Goal: Transaction & Acquisition: Purchase product/service

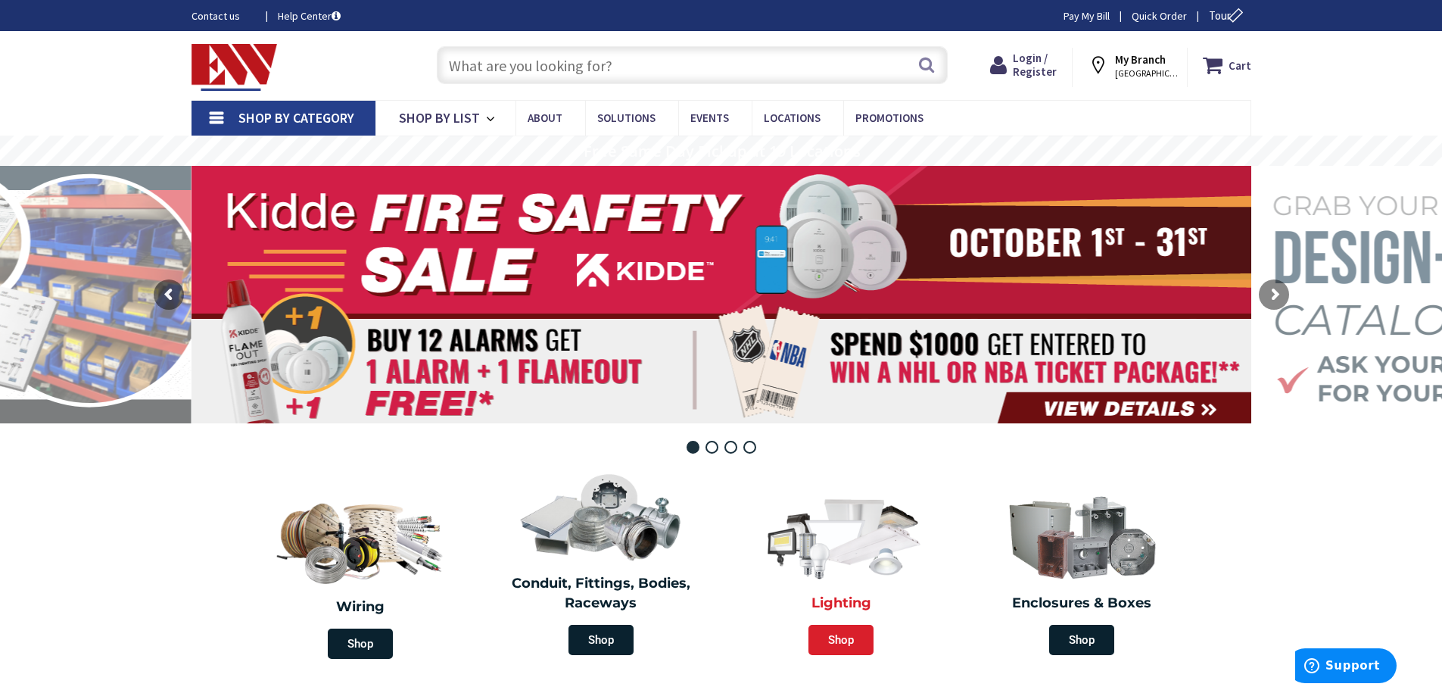
click at [836, 641] on span "Shop" at bounding box center [841, 640] width 65 height 30
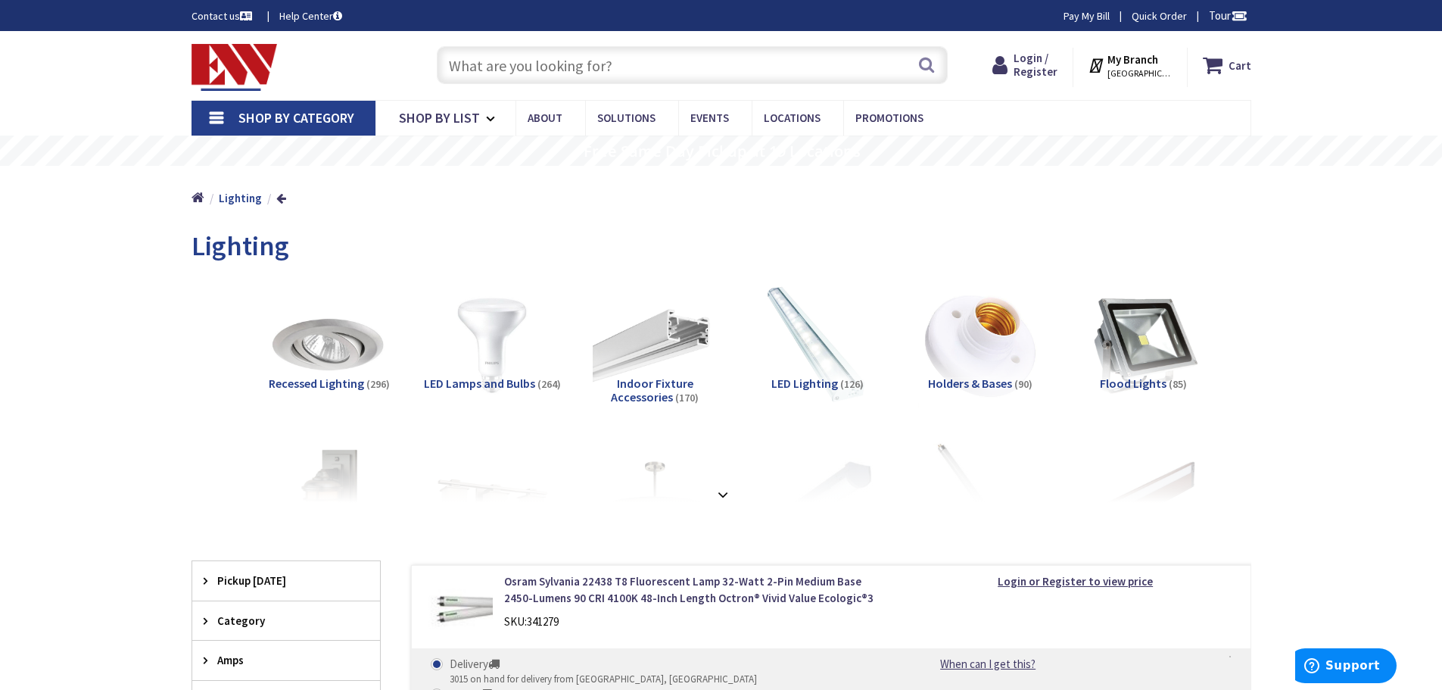
click at [679, 66] on input "text" at bounding box center [692, 65] width 511 height 38
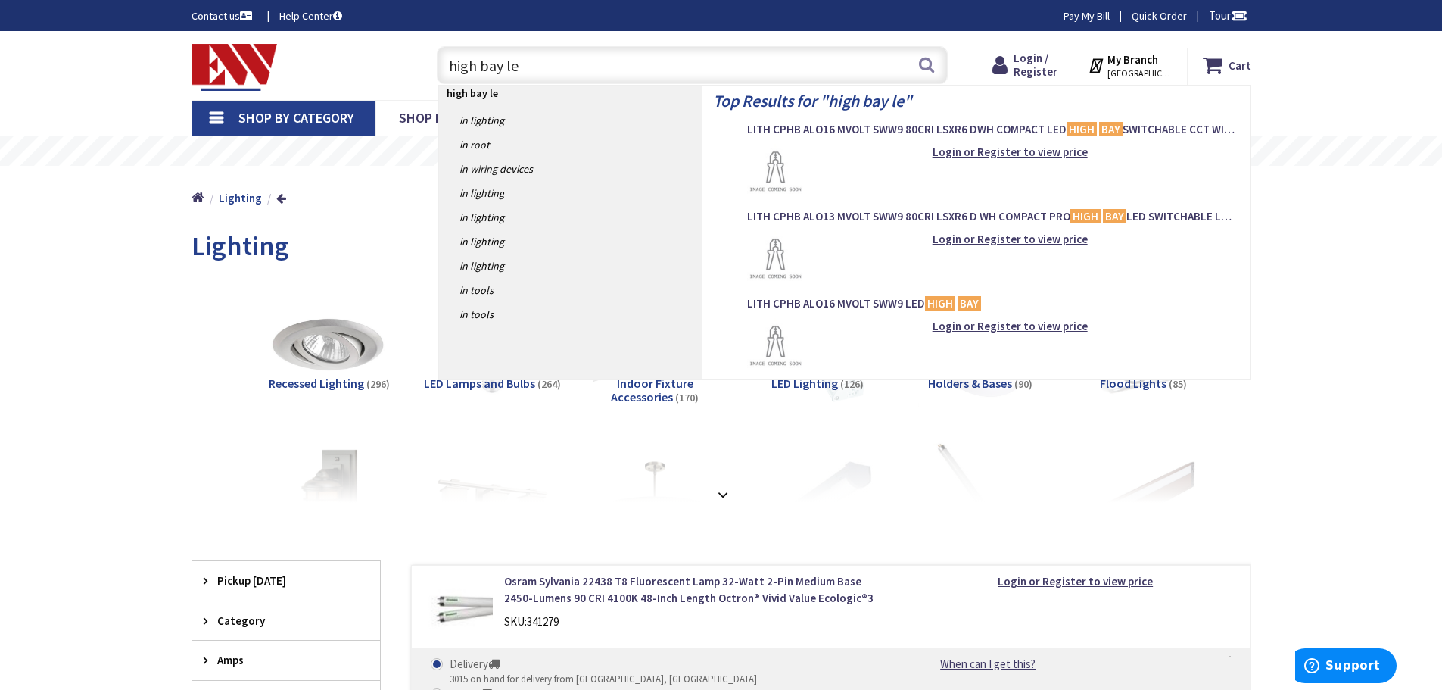
type input "high bay led"
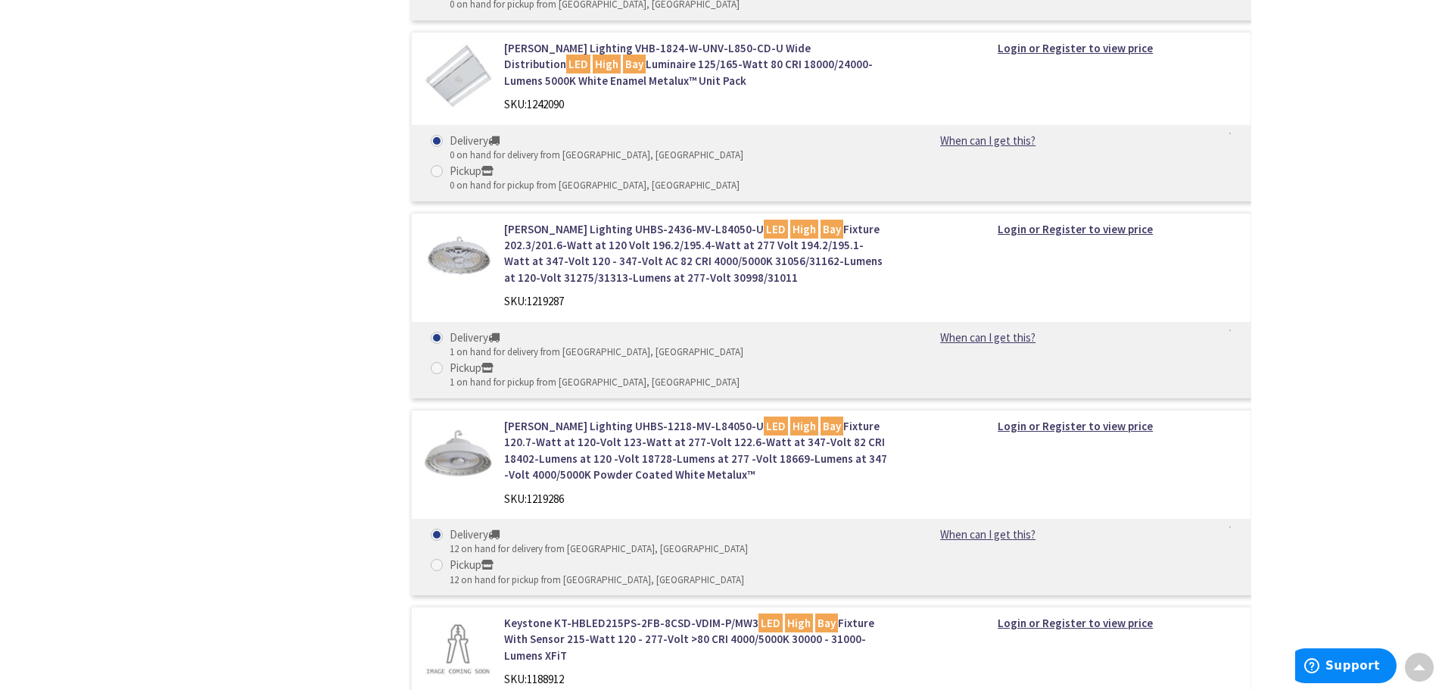
scroll to position [2668, 0]
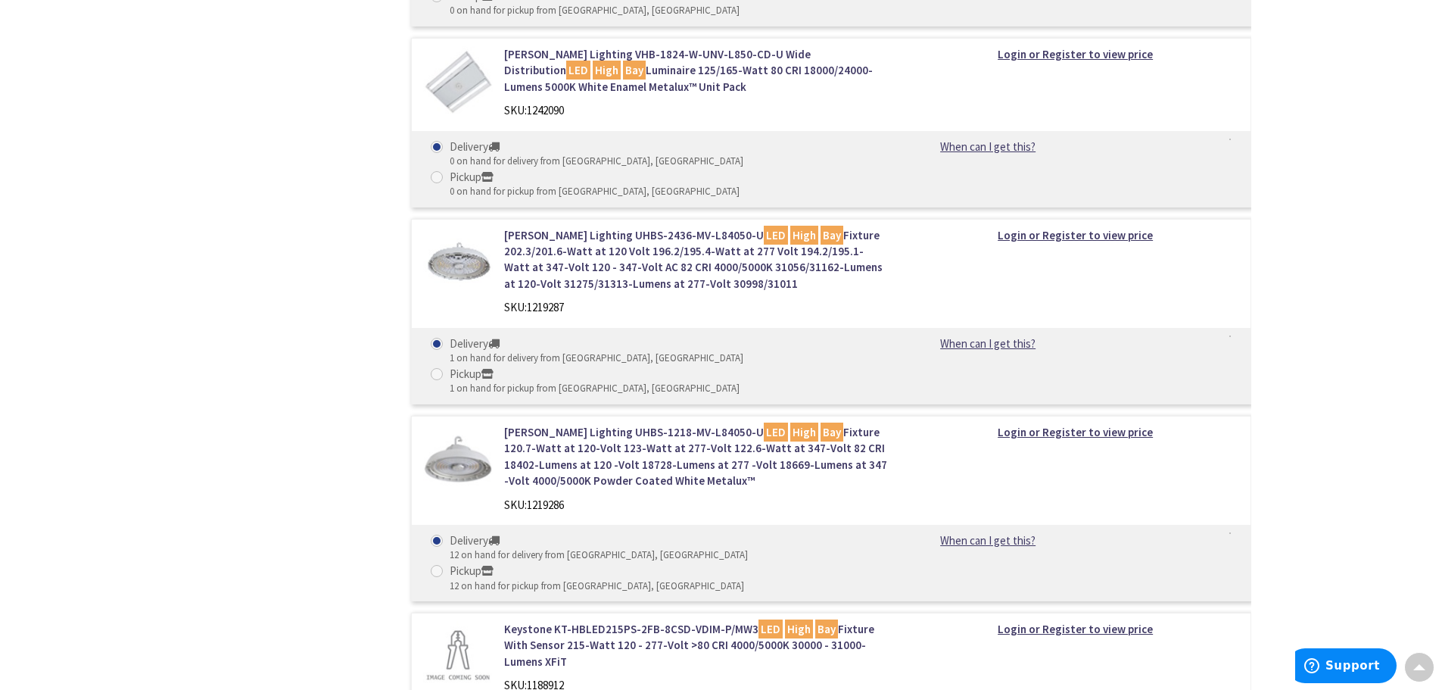
radio input "true"
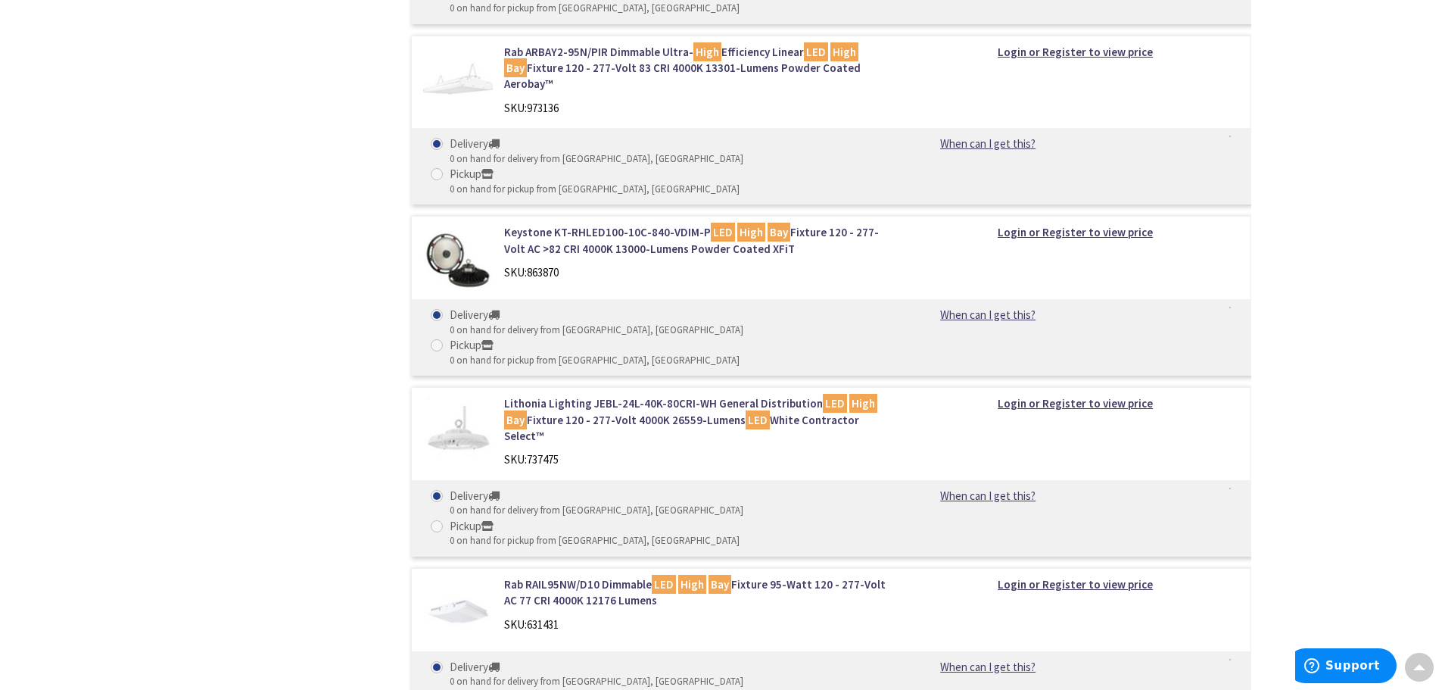
scroll to position [4379, 0]
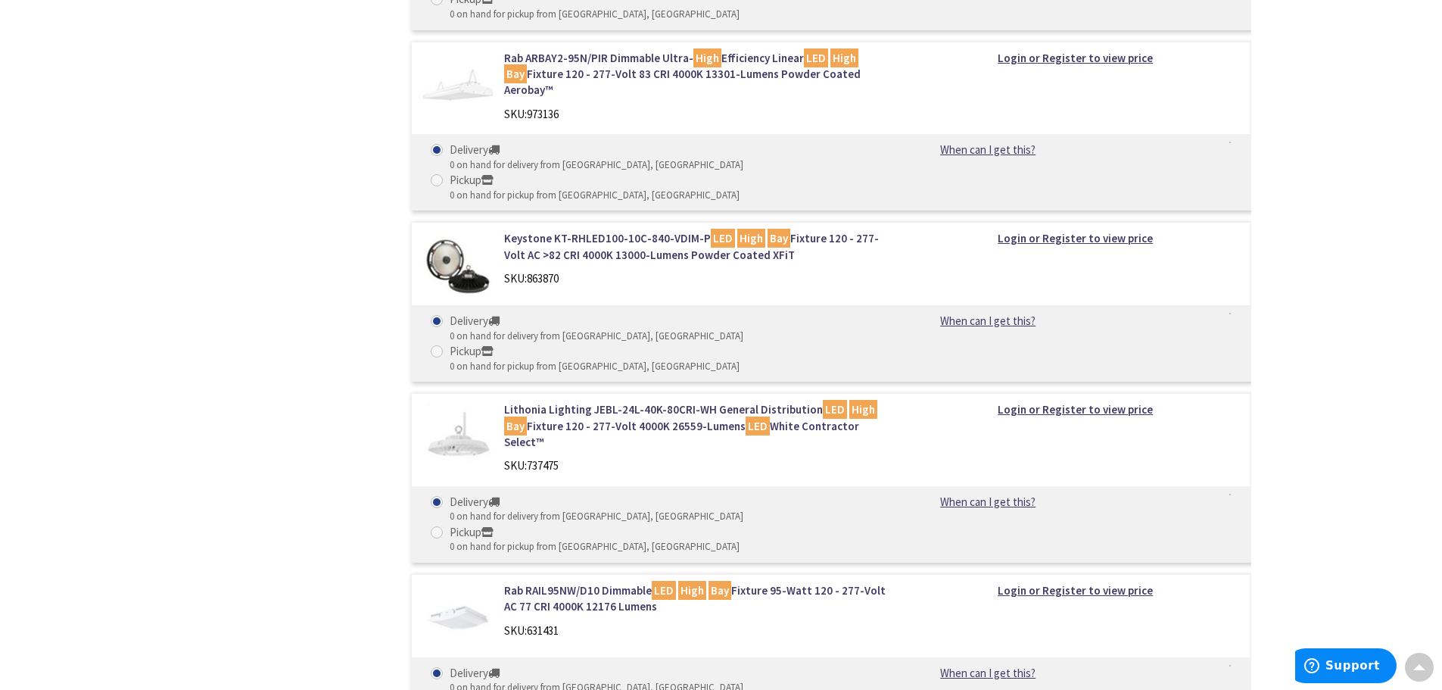
drag, startPoint x: 1442, startPoint y: 547, endPoint x: 1433, endPoint y: 356, distance: 191.8
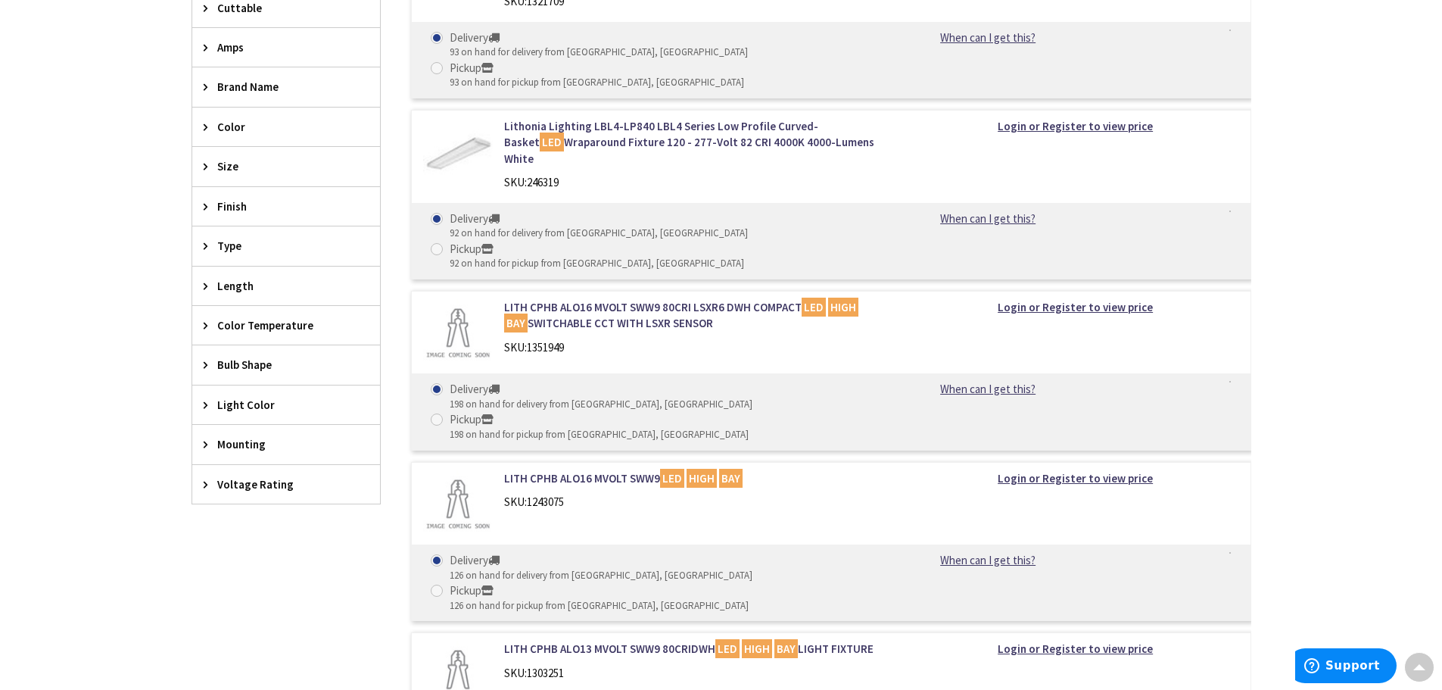
scroll to position [490, 0]
